Goal: Task Accomplishment & Management: Manage account settings

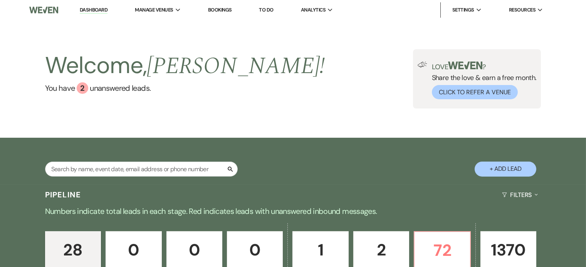
click at [104, 10] on link "Dashboard" at bounding box center [94, 10] width 28 height 7
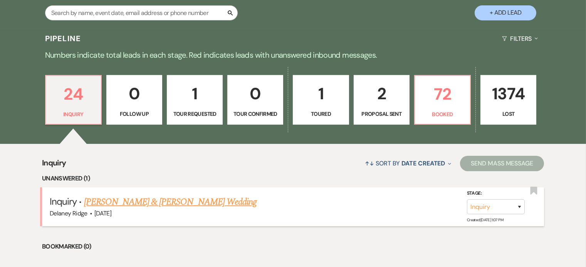
click at [228, 199] on link "[PERSON_NAME] & [PERSON_NAME] Wedding" at bounding box center [170, 202] width 173 height 14
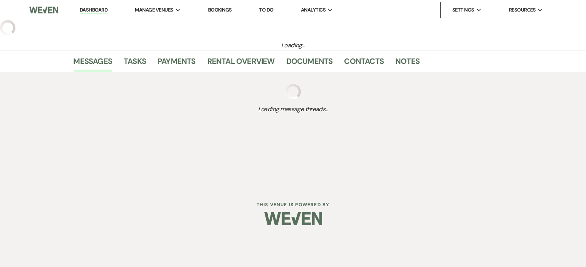
select select "5"
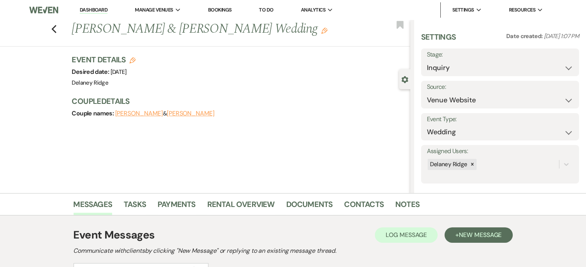
click at [80, 7] on link "Dashboard" at bounding box center [94, 10] width 28 height 7
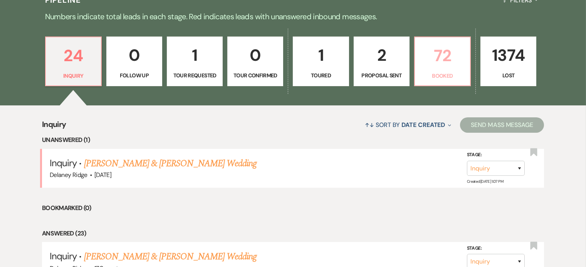
click at [442, 69] on link "72 Booked" at bounding box center [442, 62] width 57 height 50
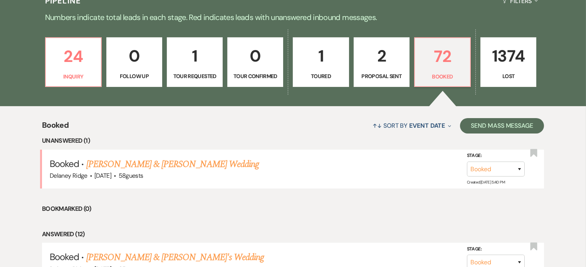
scroll to position [177, 0]
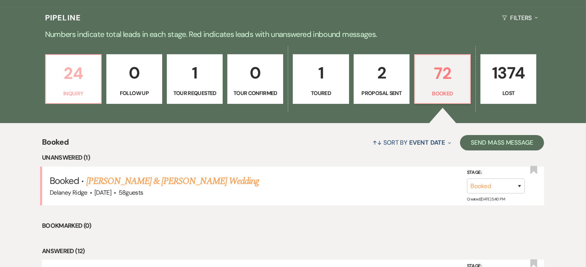
click at [81, 72] on p "24" at bounding box center [73, 73] width 46 height 26
